Goal: Register for event/course

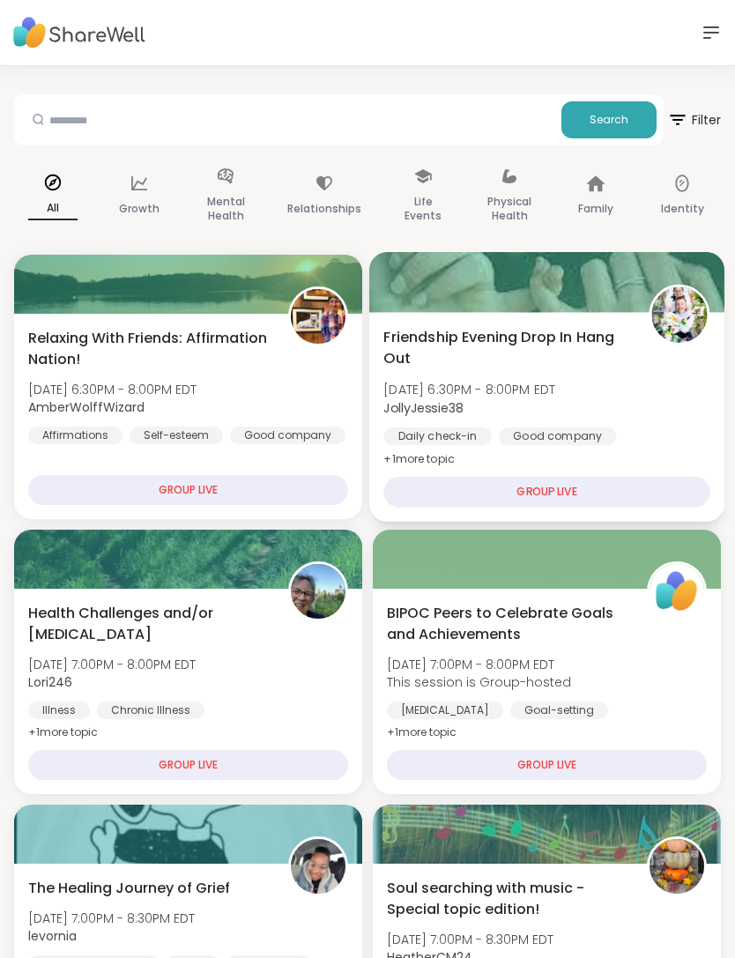
click at [684, 323] on img at bounding box center [679, 315] width 56 height 56
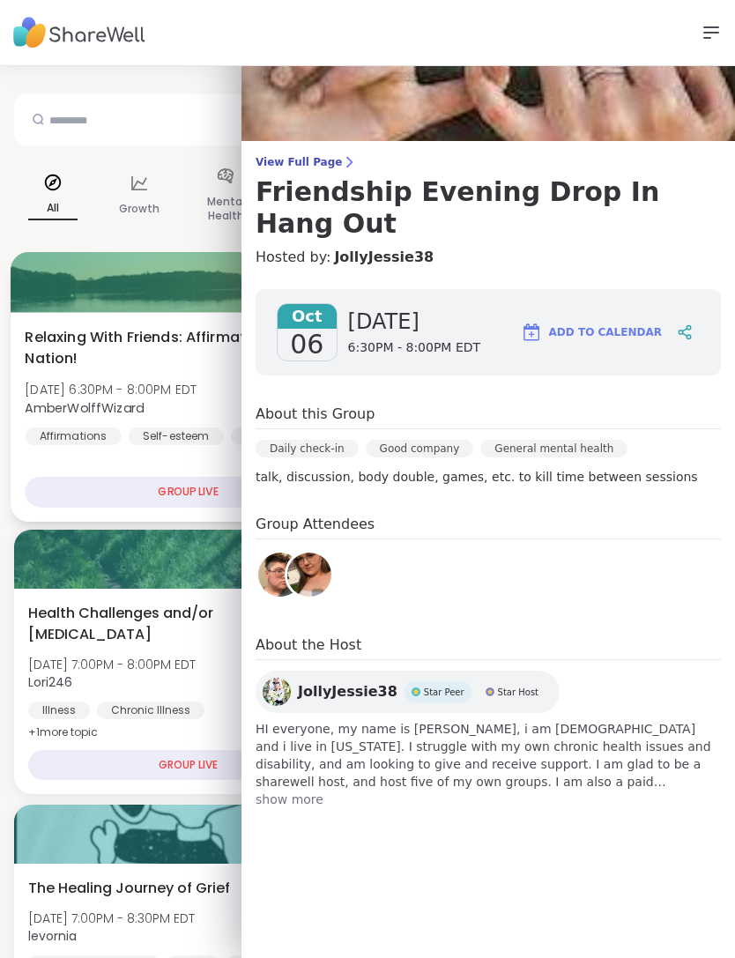
click at [36, 432] on div "Affirmations" at bounding box center [73, 436] width 96 height 18
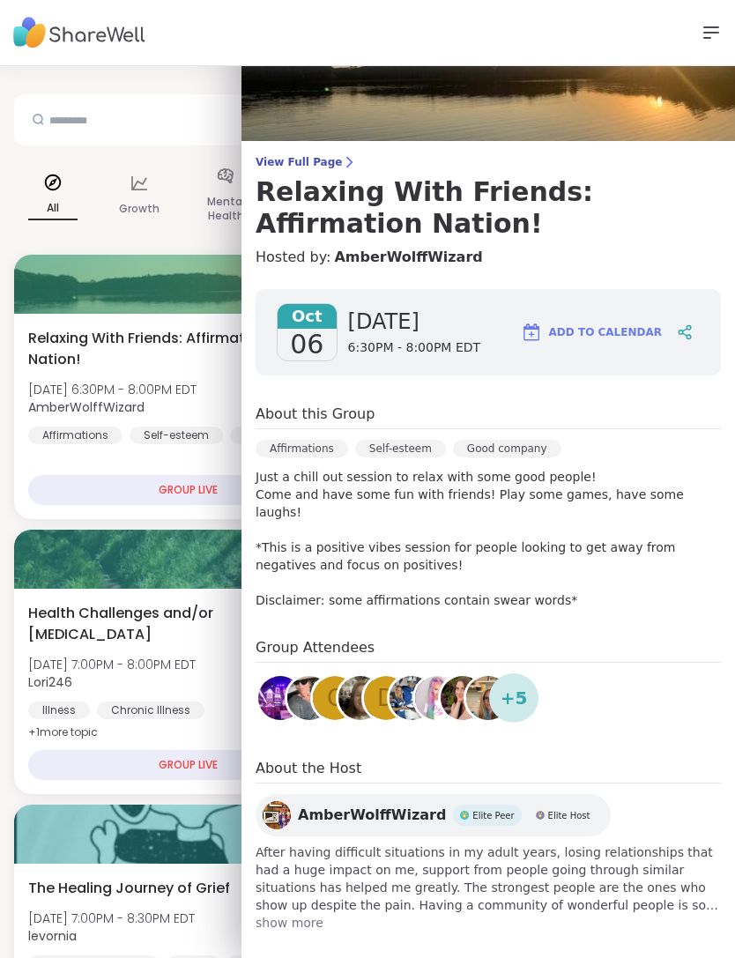
click at [697, 39] on div "Support Sign Up Log In" at bounding box center [367, 33] width 735 height 66
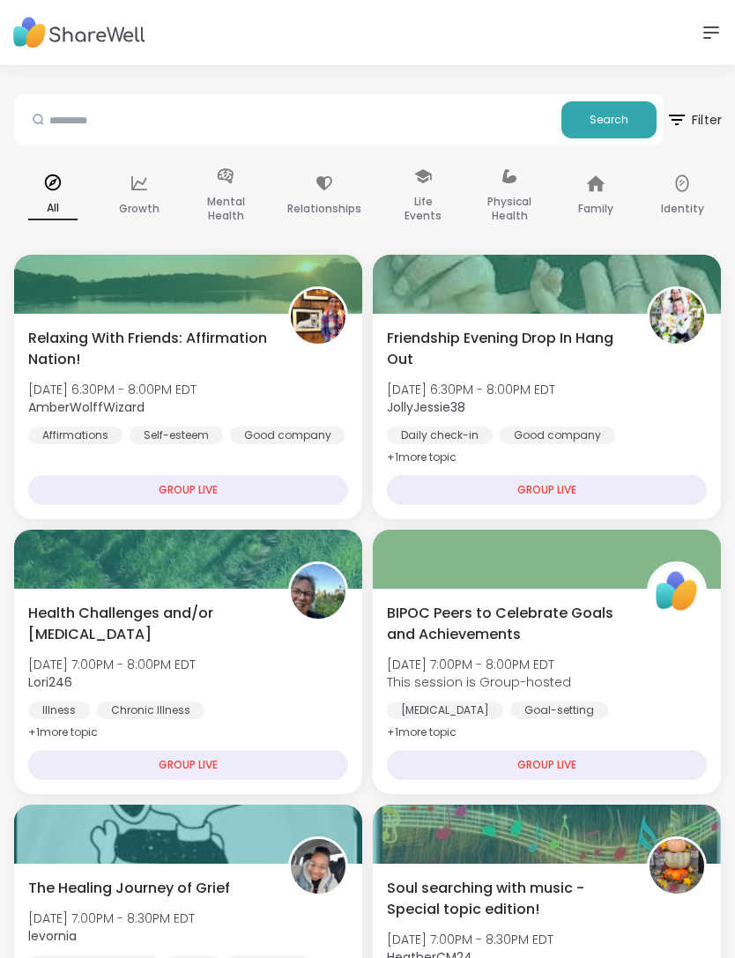
click at [696, 122] on span "Filter" at bounding box center [693, 120] width 56 height 44
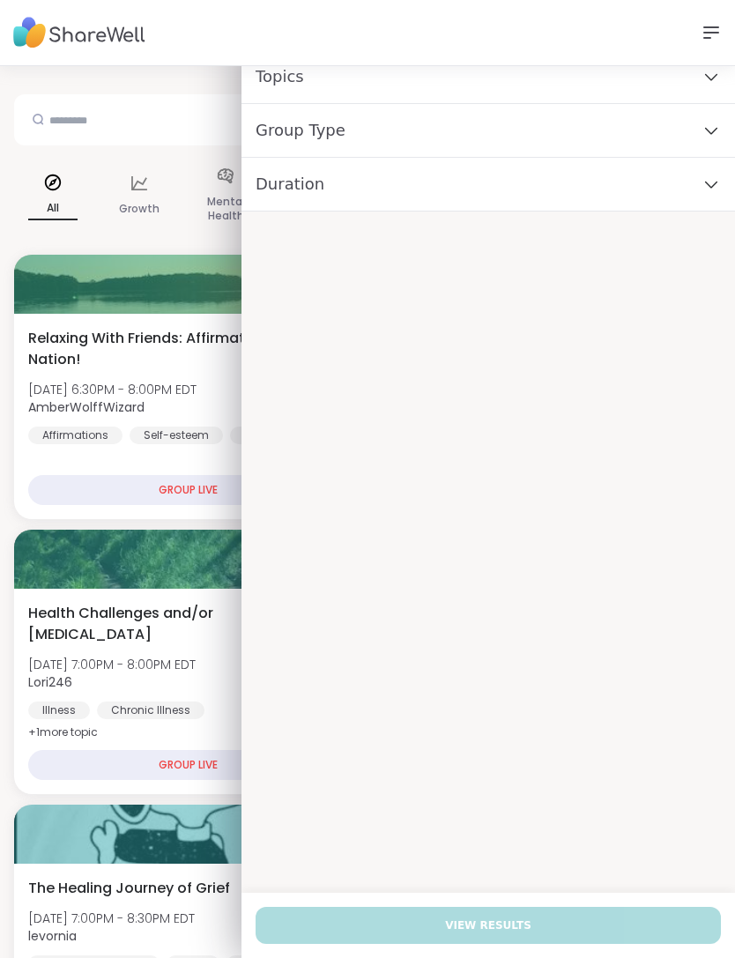
scroll to position [-3, 0]
click at [695, 36] on div "Support Sign Up Log In" at bounding box center [367, 33] width 735 height 66
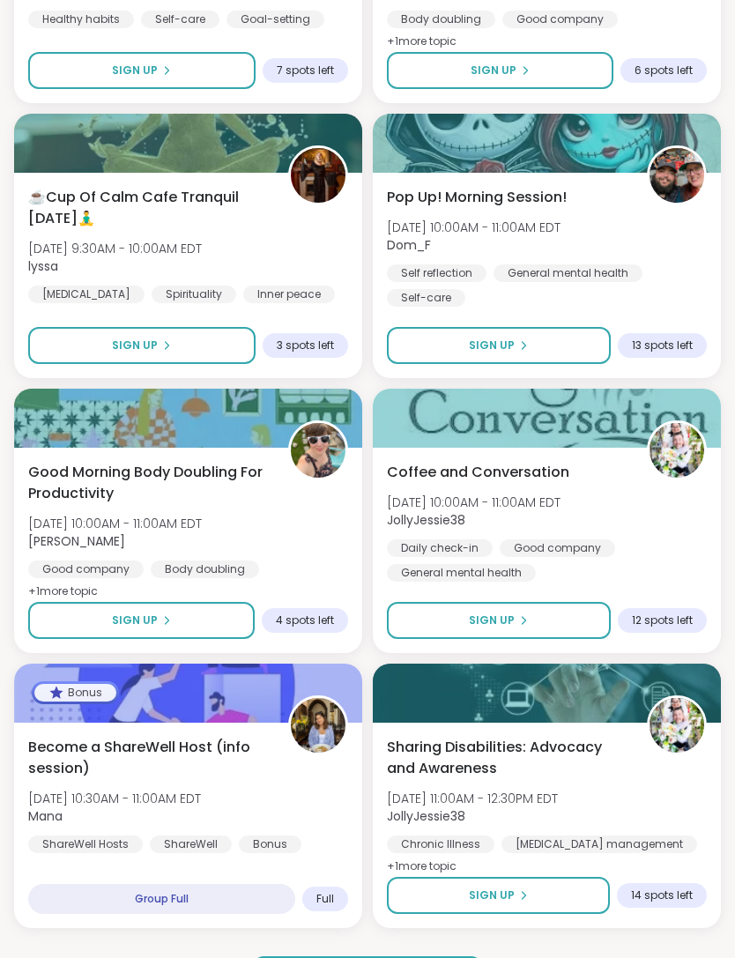
scroll to position [4722, 0]
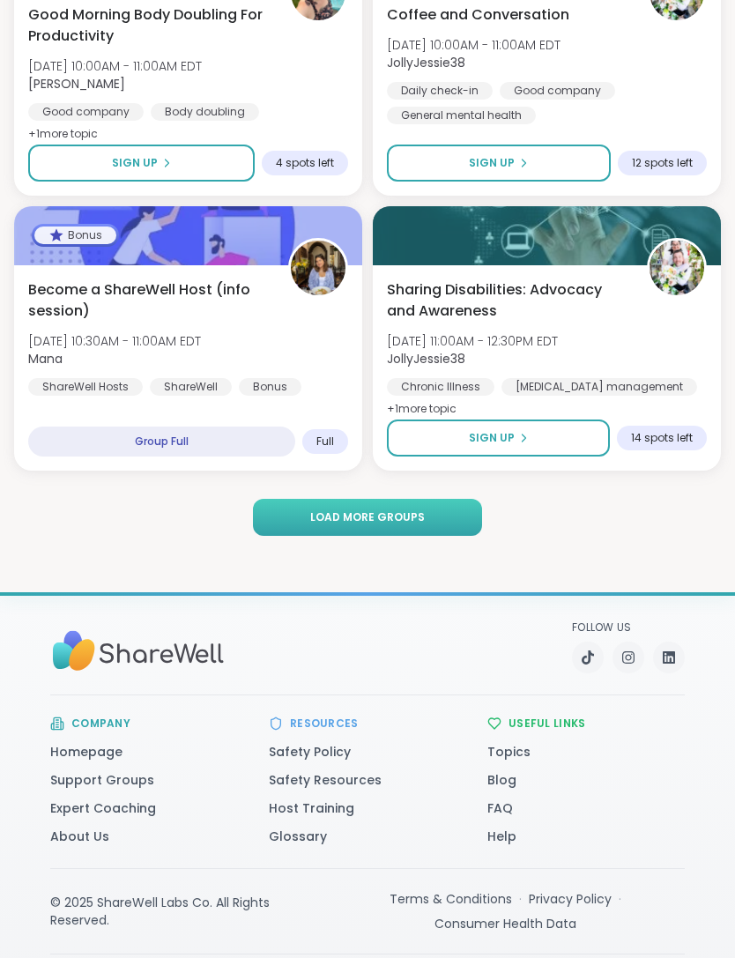
click at [452, 520] on button "Load more groups" at bounding box center [367, 517] width 228 height 37
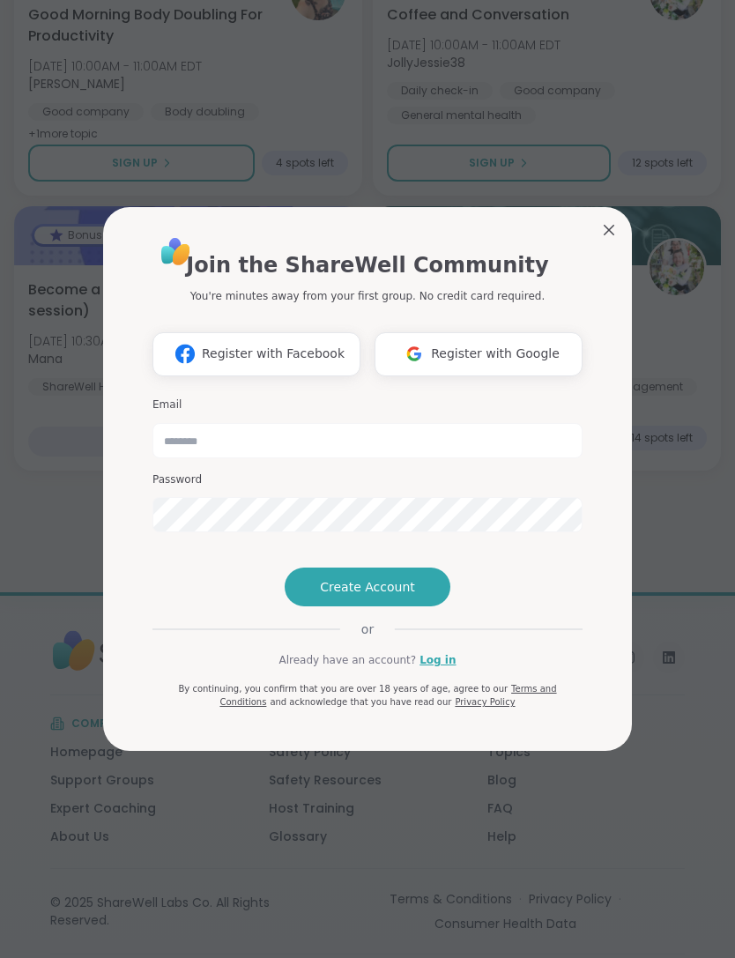
click at [591, 240] on div "Join the ShareWell Community You're minutes away from your first group. No cred…" at bounding box center [367, 482] width 458 height 537
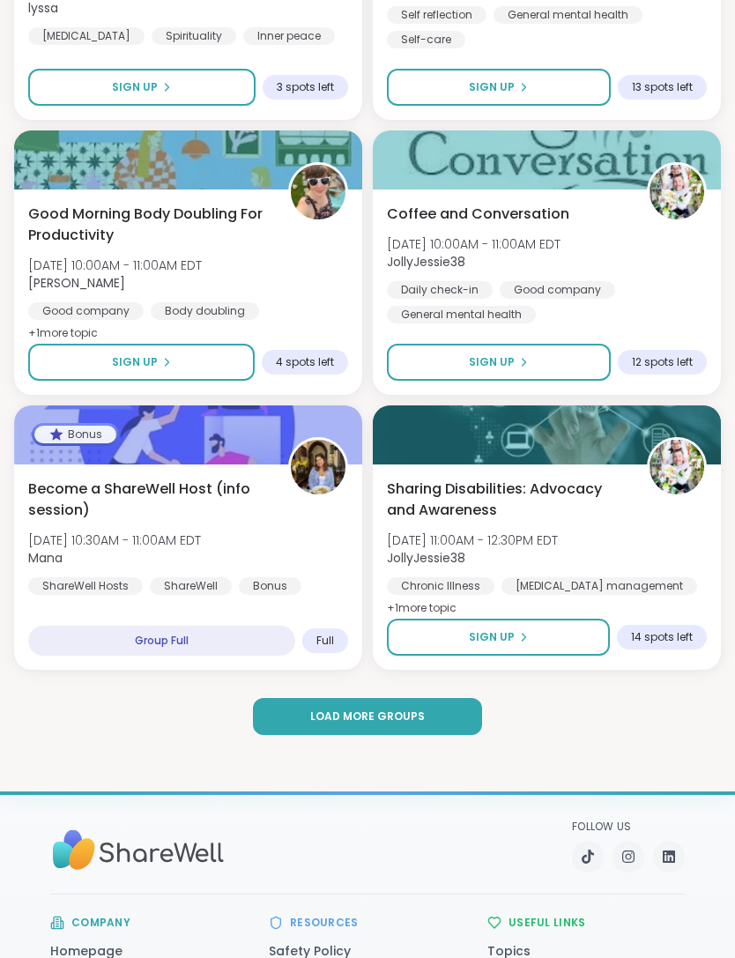
scroll to position [4519, 0]
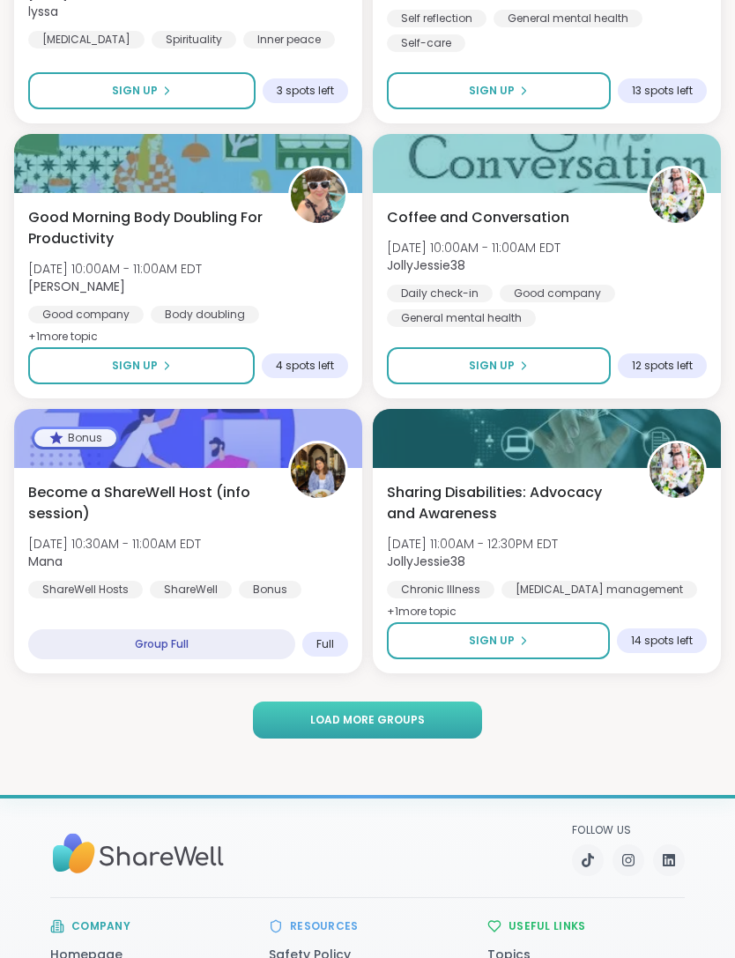
click at [415, 708] on button "Load more groups" at bounding box center [367, 719] width 228 height 37
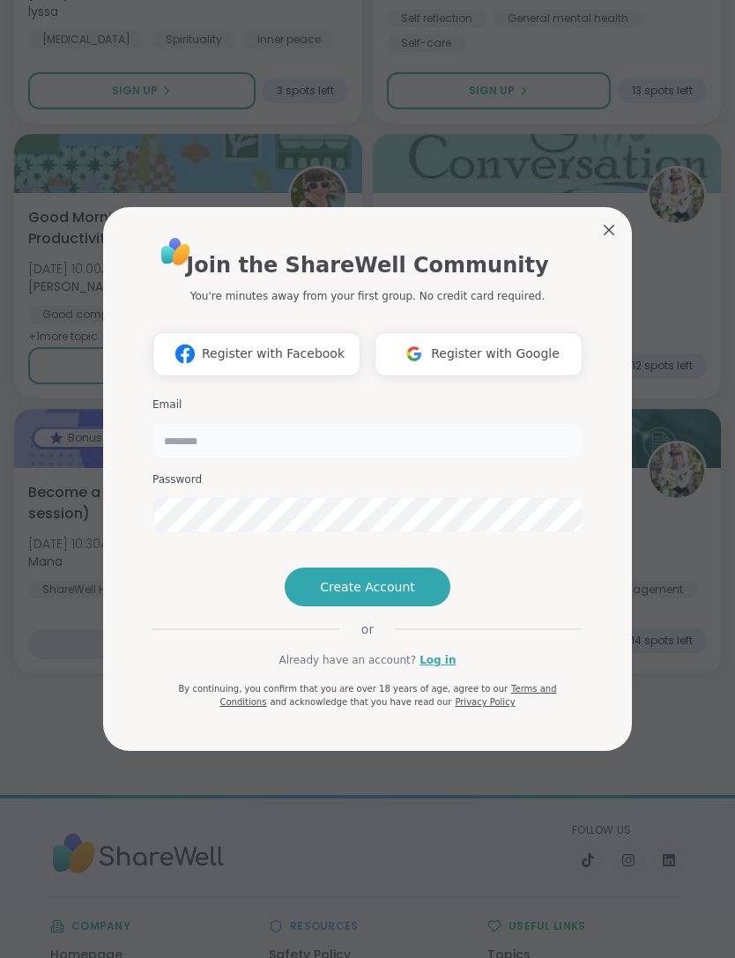
click at [478, 425] on input "email" at bounding box center [367, 440] width 430 height 35
click at [546, 423] on input "email" at bounding box center [367, 440] width 430 height 35
click at [534, 423] on input "email" at bounding box center [367, 440] width 430 height 35
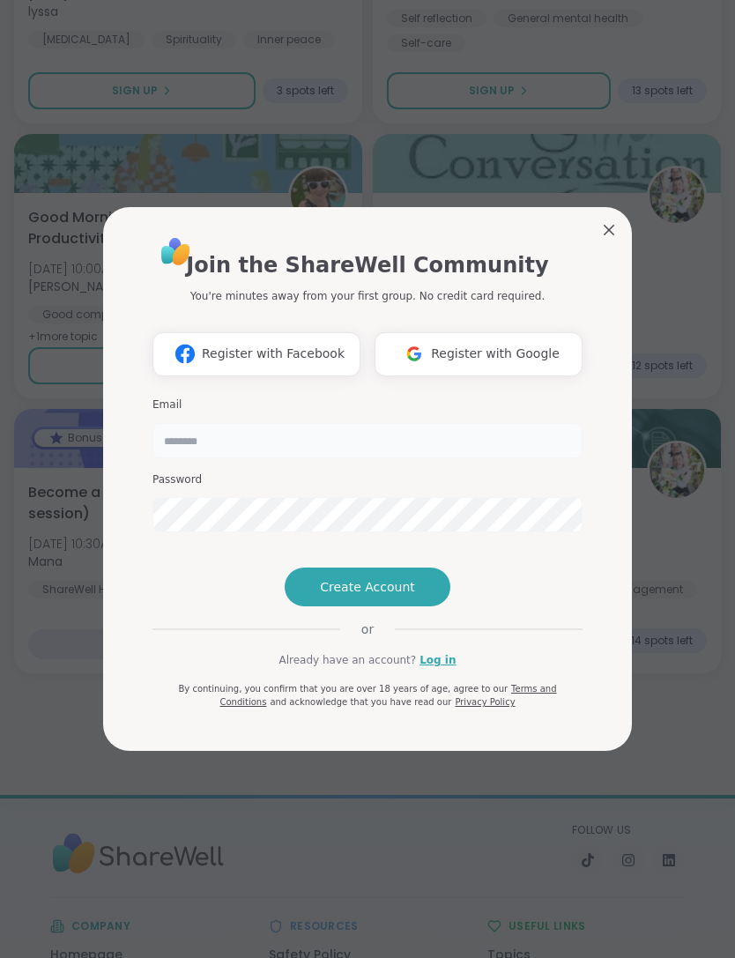
type input "**********"
click at [440, 668] on link "Log in" at bounding box center [437, 660] width 36 height 16
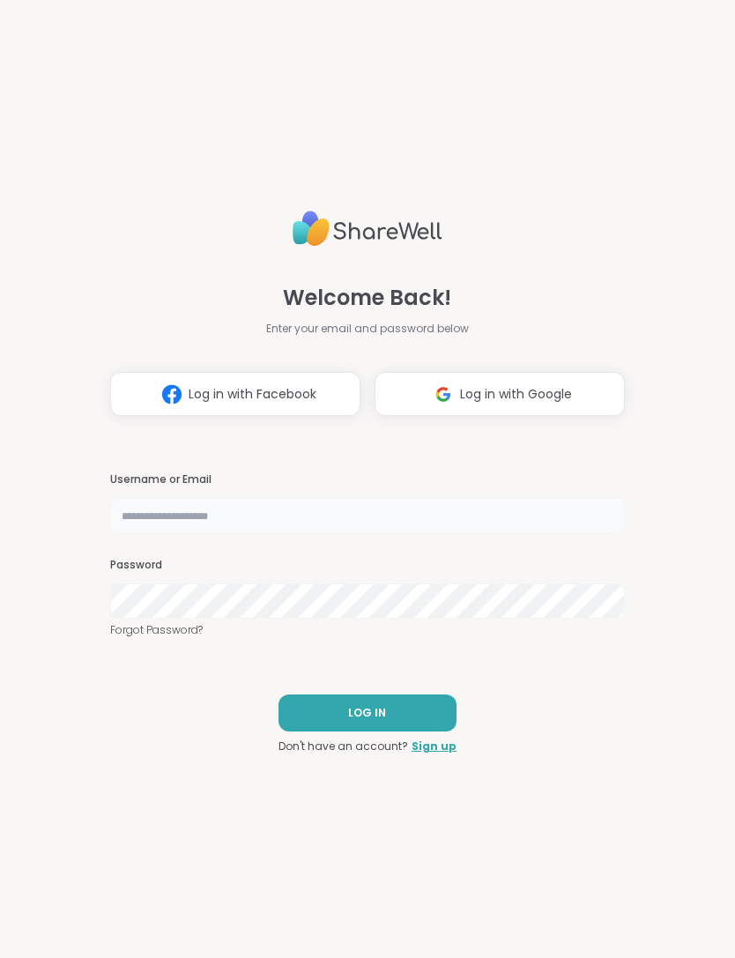
click at [148, 522] on input "text" at bounding box center [367, 515] width 515 height 35
type input "**********"
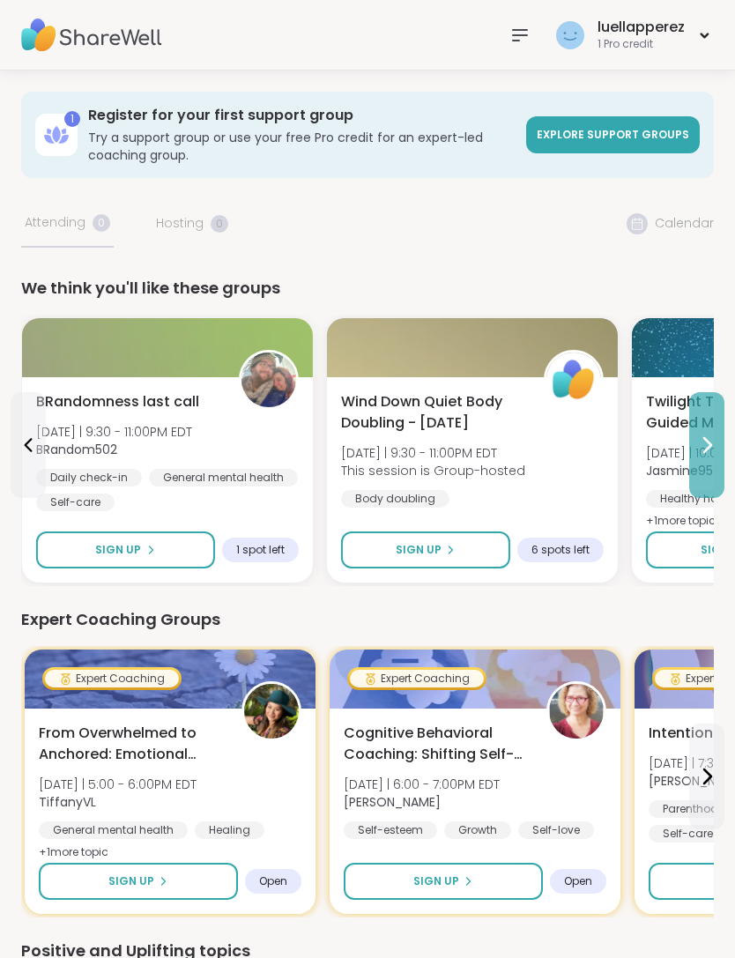
click at [698, 448] on icon at bounding box center [706, 444] width 21 height 21
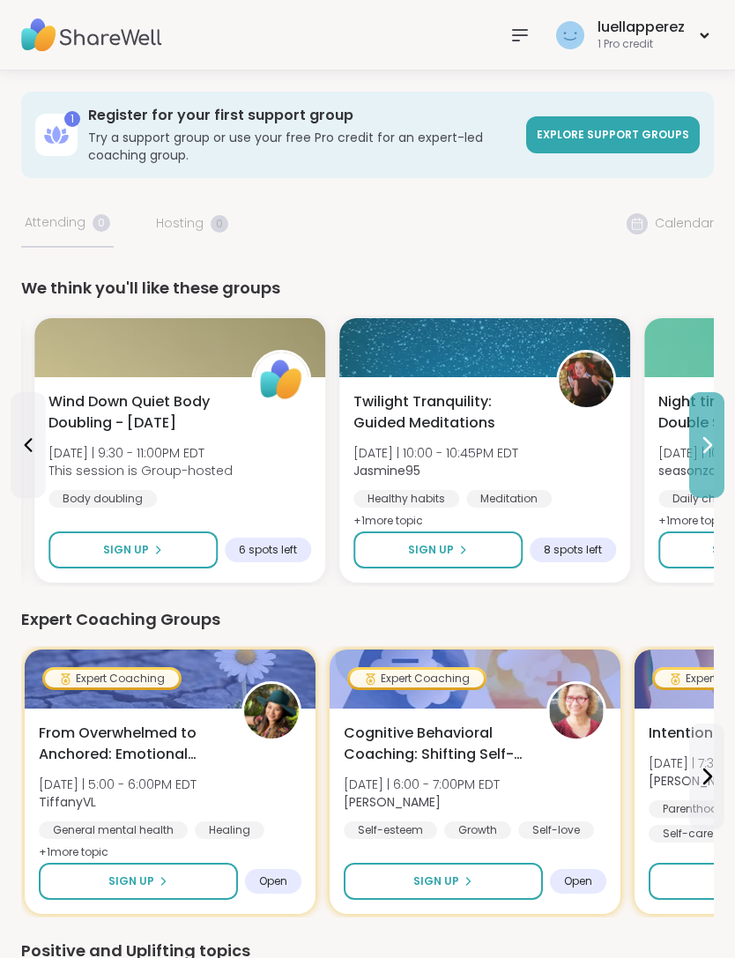
click at [702, 438] on icon at bounding box center [706, 444] width 21 height 21
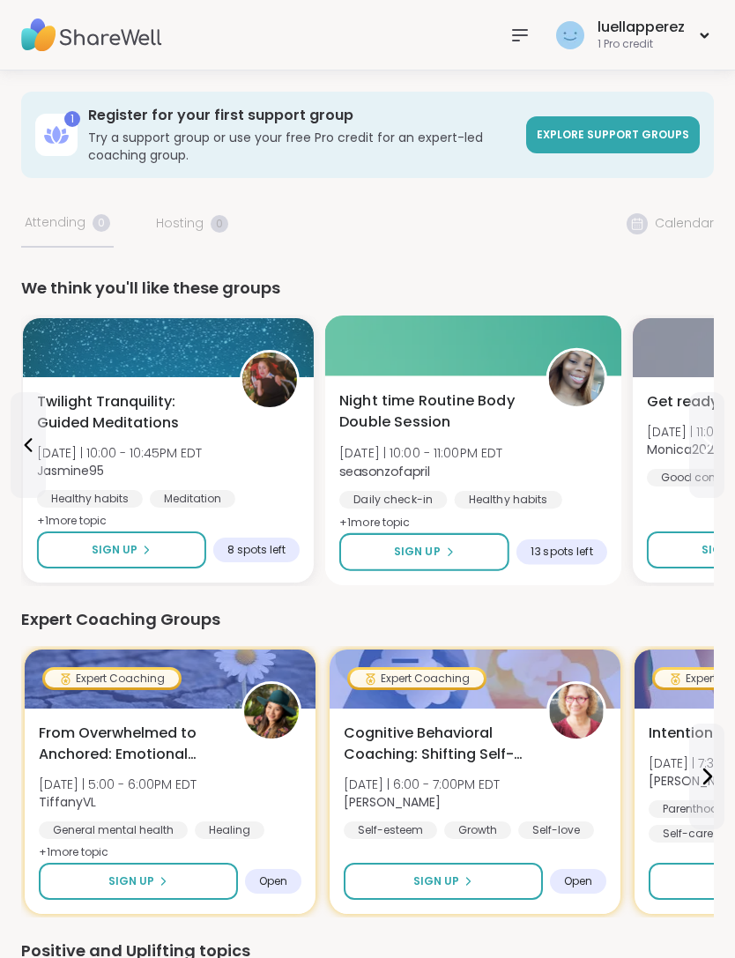
click at [560, 468] on div "Night time Routine Body Double Session Mon 10/6 | 10:00 - 11:00PM EDT seasonzof…" at bounding box center [473, 462] width 268 height 144
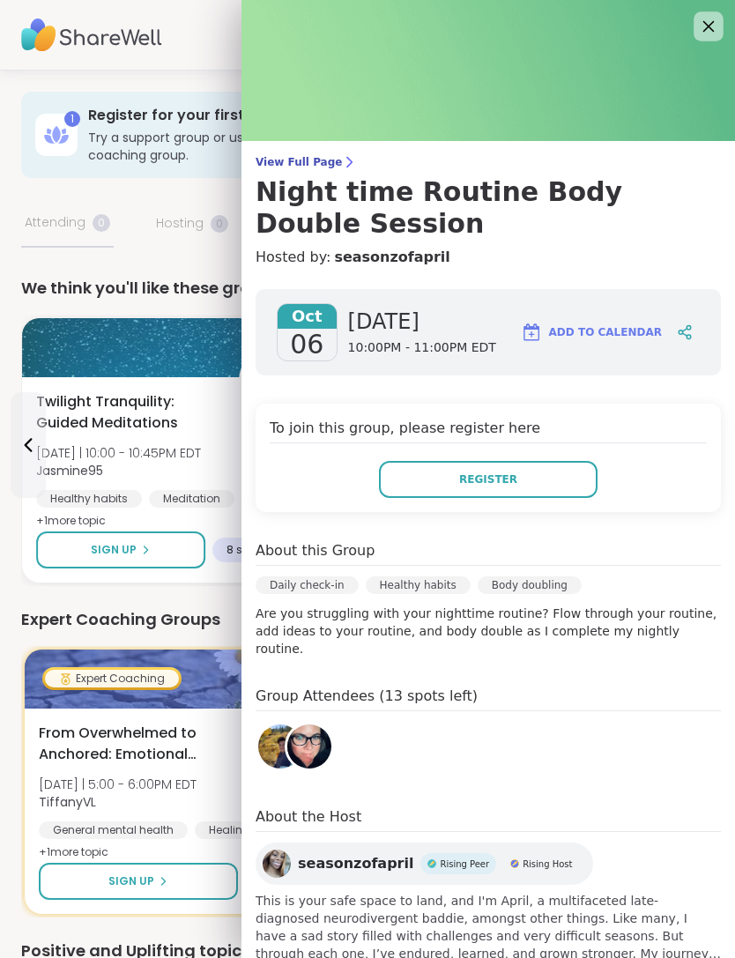
click at [700, 30] on icon at bounding box center [708, 26] width 22 height 22
